Goal: Information Seeking & Learning: Learn about a topic

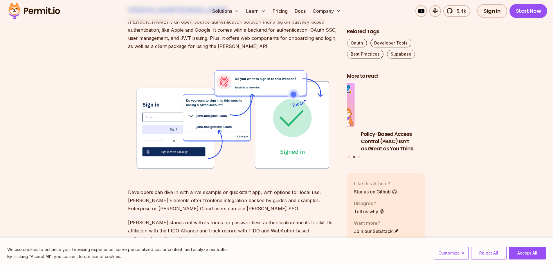
scroll to position [726, 0]
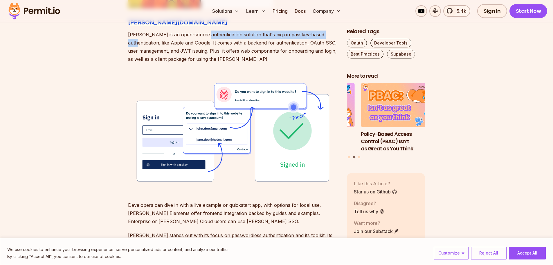
drag, startPoint x: 203, startPoint y: 35, endPoint x: 326, endPoint y: 38, distance: 123.2
click at [326, 38] on p "[PERSON_NAME] is an open-source authentication solution that's big on passkey-b…" at bounding box center [233, 47] width 210 height 33
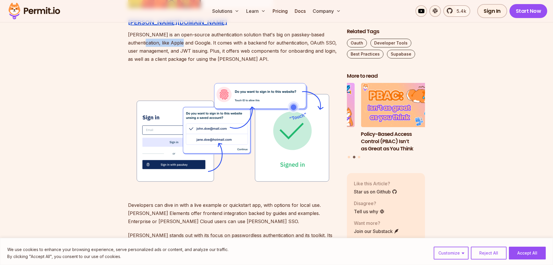
drag, startPoint x: 128, startPoint y: 42, endPoint x: 171, endPoint y: 43, distance: 42.7
click at [171, 43] on p "[PERSON_NAME] is an open-source authentication solution that's big on passkey-b…" at bounding box center [233, 47] width 210 height 33
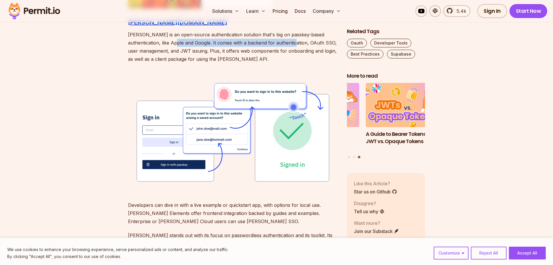
drag, startPoint x: 161, startPoint y: 43, endPoint x: 279, endPoint y: 45, distance: 118.5
click at [279, 45] on p "[PERSON_NAME] is an open-source authentication solution that's big on passkey-b…" at bounding box center [233, 47] width 210 height 33
drag, startPoint x: 190, startPoint y: 41, endPoint x: 286, endPoint y: 45, distance: 96.2
click at [286, 45] on p "[PERSON_NAME] is an open-source authentication solution that's big on passkey-b…" at bounding box center [233, 47] width 210 height 33
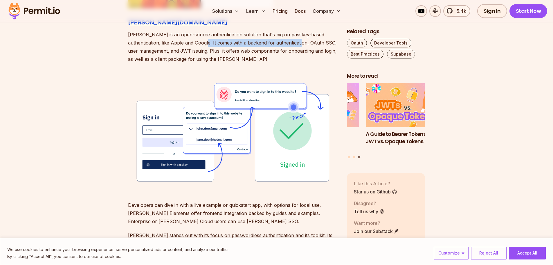
click at [286, 45] on p "[PERSON_NAME] is an open-source authentication solution that's big on passkey-b…" at bounding box center [233, 47] width 210 height 33
drag, startPoint x: 267, startPoint y: 43, endPoint x: 315, endPoint y: 43, distance: 48.2
click at [315, 43] on p "[PERSON_NAME] is an open-source authentication solution that's big on passkey-b…" at bounding box center [233, 47] width 210 height 33
drag, startPoint x: 282, startPoint y: 44, endPoint x: 306, endPoint y: 43, distance: 23.9
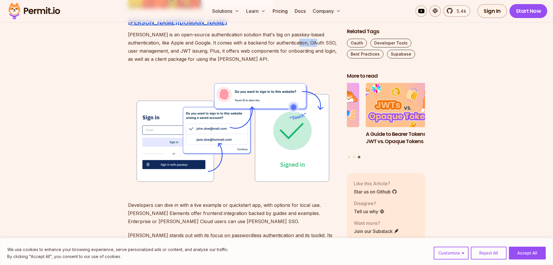
click at [305, 43] on p "[PERSON_NAME] is an open-source authentication solution that's big on passkey-b…" at bounding box center [233, 47] width 210 height 33
click at [306, 43] on p "[PERSON_NAME] is an open-source authentication solution that's big on passkey-b…" at bounding box center [233, 47] width 210 height 33
drag, startPoint x: 160, startPoint y: 49, endPoint x: 291, endPoint y: 53, distance: 131.4
click at [291, 53] on p "[PERSON_NAME] is an open-source authentication solution that's big on passkey-b…" at bounding box center [233, 47] width 210 height 33
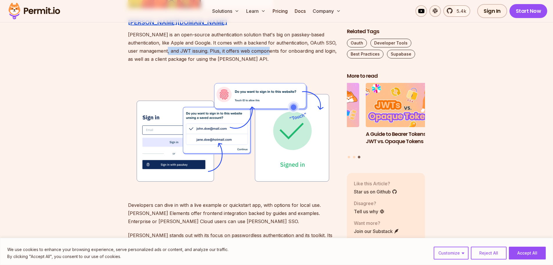
drag, startPoint x: 175, startPoint y: 51, endPoint x: 275, endPoint y: 51, distance: 99.6
click at [275, 51] on p "[PERSON_NAME] is an open-source authentication solution that's big on passkey-b…" at bounding box center [233, 47] width 210 height 33
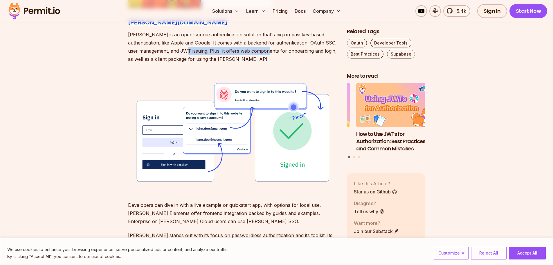
drag, startPoint x: 203, startPoint y: 51, endPoint x: 273, endPoint y: 53, distance: 70.0
click at [273, 53] on p "[PERSON_NAME] is an open-source authentication solution that's big on passkey-b…" at bounding box center [233, 47] width 210 height 33
drag, startPoint x: 193, startPoint y: 53, endPoint x: 302, endPoint y: 58, distance: 109.3
click at [302, 58] on p "[PERSON_NAME] is an open-source authentication solution that's big on passkey-b…" at bounding box center [233, 47] width 210 height 33
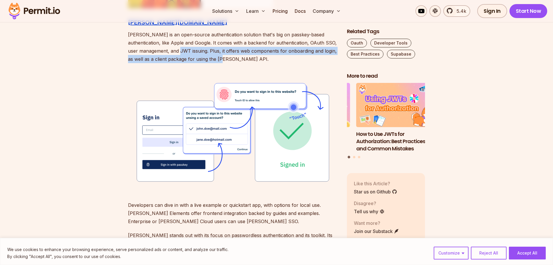
click at [302, 58] on p "[PERSON_NAME] is an open-source authentication solution that's big on passkey-b…" at bounding box center [233, 47] width 210 height 33
drag, startPoint x: 212, startPoint y: 49, endPoint x: 327, endPoint y: 52, distance: 114.8
click at [327, 52] on p "[PERSON_NAME] is an open-source authentication solution that's big on passkey-b…" at bounding box center [233, 47] width 210 height 33
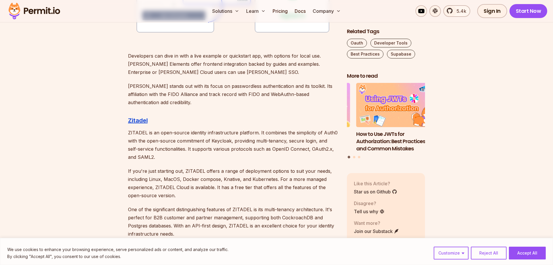
scroll to position [959, 0]
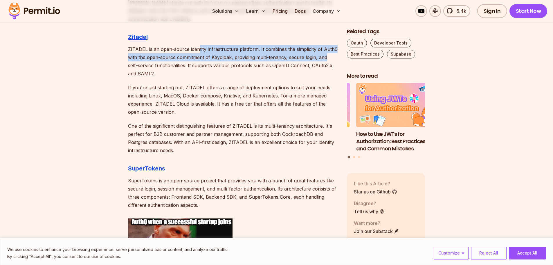
drag, startPoint x: 198, startPoint y: 44, endPoint x: 333, endPoint y: 55, distance: 135.8
click at [333, 55] on p "ZITADEL is an open-source identity infrastructure platform. It combines the sim…" at bounding box center [233, 61] width 210 height 33
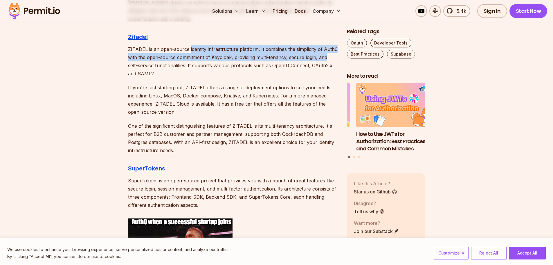
drag, startPoint x: 328, startPoint y: 55, endPoint x: 189, endPoint y: 53, distance: 139.5
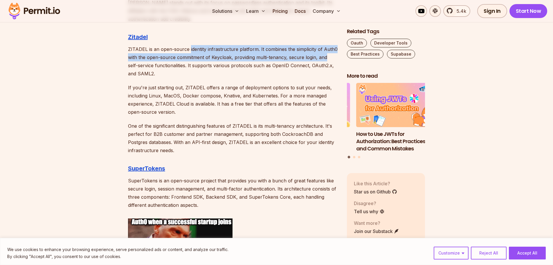
click at [189, 53] on p "ZITADEL is an open-source identity infrastructure platform. It combines the sim…" at bounding box center [233, 61] width 210 height 33
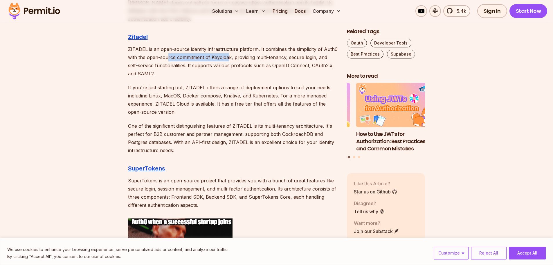
drag, startPoint x: 167, startPoint y: 58, endPoint x: 232, endPoint y: 57, distance: 65.1
click at [232, 57] on p "ZITADEL is an open-source identity infrastructure platform. It combines the sim…" at bounding box center [233, 61] width 210 height 33
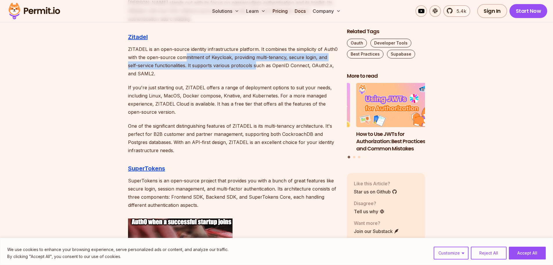
drag, startPoint x: 185, startPoint y: 58, endPoint x: 259, endPoint y: 62, distance: 74.5
click at [258, 62] on p "ZITADEL is an open-source identity infrastructure platform. It combines the sim…" at bounding box center [233, 61] width 210 height 33
click at [259, 62] on p "ZITADEL is an open-source identity infrastructure platform. It combines the sim…" at bounding box center [233, 61] width 210 height 33
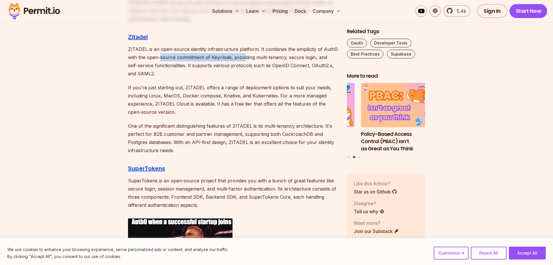
drag, startPoint x: 161, startPoint y: 58, endPoint x: 251, endPoint y: 57, distance: 90.3
click at [250, 57] on p "ZITADEL is an open-source identity infrastructure platform. It combines the sim…" at bounding box center [233, 61] width 210 height 33
click at [251, 57] on p "ZITADEL is an open-source identity infrastructure platform. It combines the sim…" at bounding box center [233, 61] width 210 height 33
drag, startPoint x: 224, startPoint y: 58, endPoint x: 275, endPoint y: 60, distance: 51.7
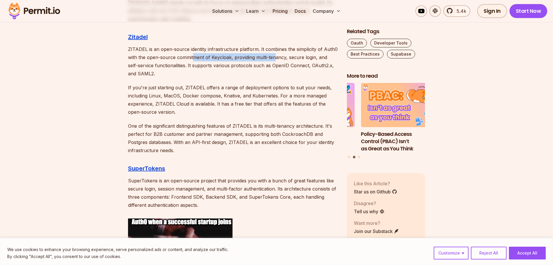
click at [275, 60] on p "ZITADEL is an open-source identity infrastructure platform. It combines the sim…" at bounding box center [233, 61] width 210 height 33
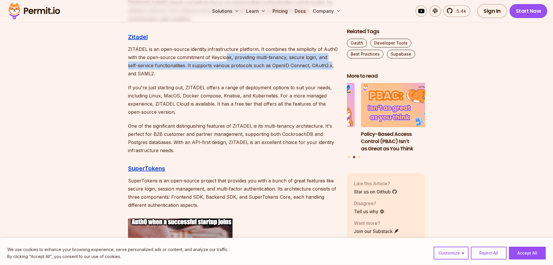
drag, startPoint x: 243, startPoint y: 58, endPoint x: 331, endPoint y: 64, distance: 88.0
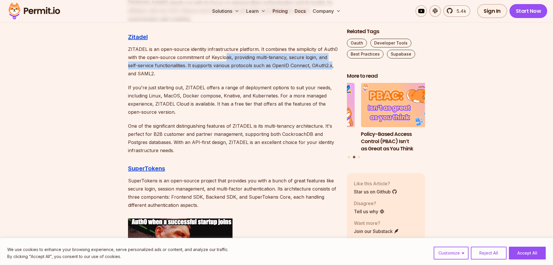
click at [331, 64] on p "ZITADEL is an open-source identity infrastructure platform. It combines the sim…" at bounding box center [233, 61] width 210 height 33
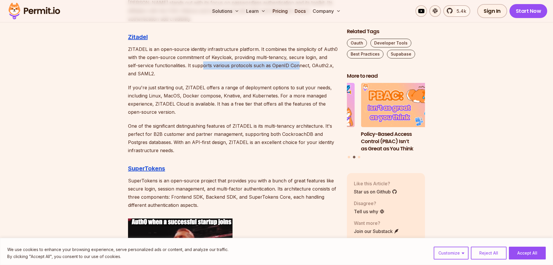
drag, startPoint x: 228, startPoint y: 66, endPoint x: 306, endPoint y: 67, distance: 78.4
click at [306, 67] on p "ZITADEL is an open-source identity infrastructure platform. It combines the sim…" at bounding box center [233, 61] width 210 height 33
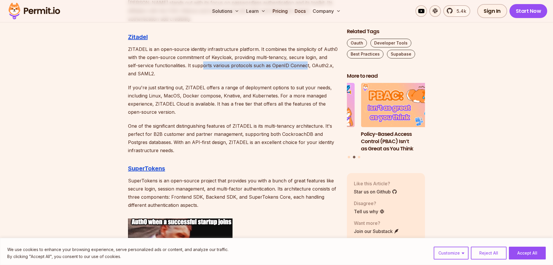
click at [306, 67] on p "ZITADEL is an open-source identity infrastructure platform. It combines the sim…" at bounding box center [233, 61] width 210 height 33
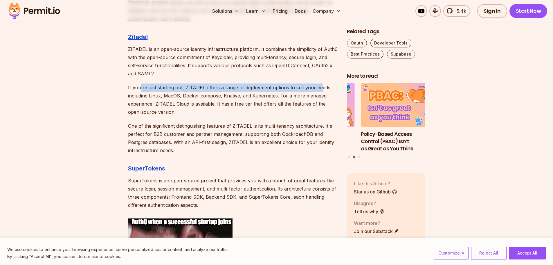
drag, startPoint x: 296, startPoint y: 86, endPoint x: 320, endPoint y: 86, distance: 24.4
click at [320, 86] on p "If you're just starting out, ZITADEL offers a range of deployment options to su…" at bounding box center [233, 99] width 210 height 33
